Goal: Register for event/course

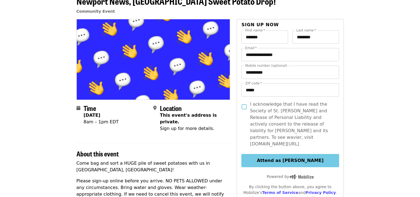
scroll to position [28, 0]
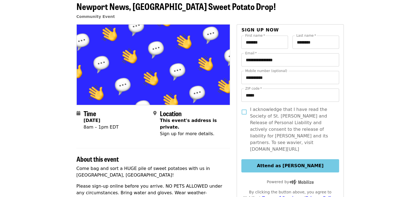
click at [155, 114] on icon "map-marker-alt icon" at bounding box center [154, 113] width 3 height 5
click at [77, 115] on icon "calendar icon" at bounding box center [79, 113] width 4 height 5
